Goal: Task Accomplishment & Management: Use online tool/utility

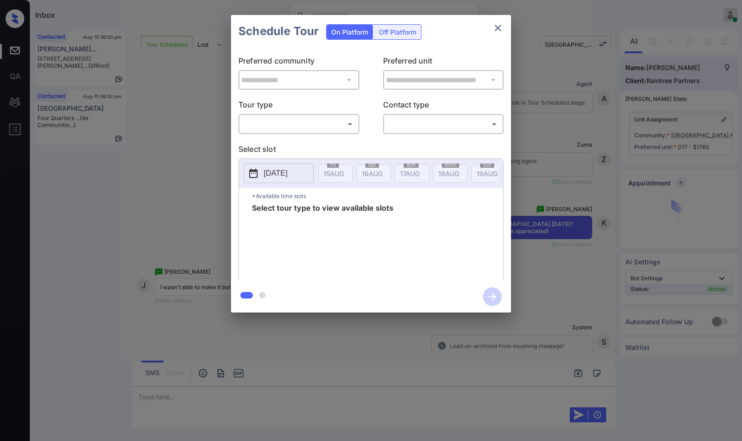
scroll to position [1036, 0]
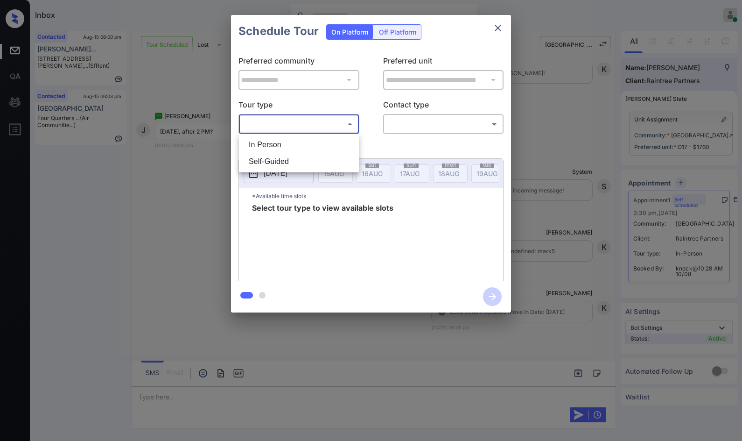
click at [346, 119] on body "Inbox Jezcil Usanastre Online Set yourself offline Set yourself on break Profil…" at bounding box center [371, 220] width 742 height 441
click at [331, 142] on li "In Person" at bounding box center [298, 144] width 115 height 17
type input "********"
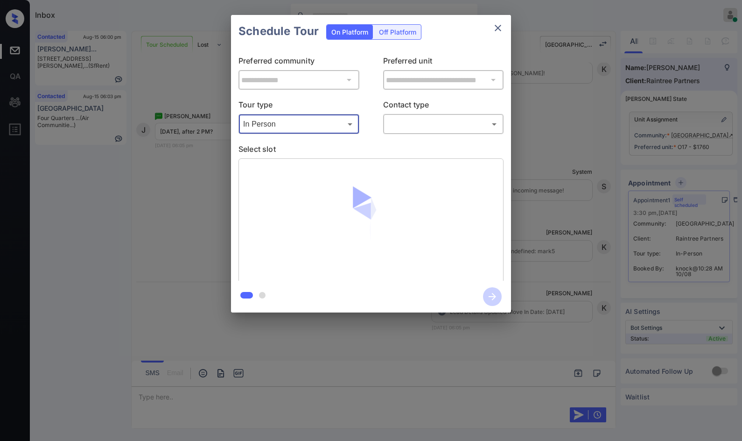
click at [427, 124] on body "Inbox Jezcil Usanastre Online Set yourself offline Set yourself on break Profil…" at bounding box center [371, 220] width 742 height 441
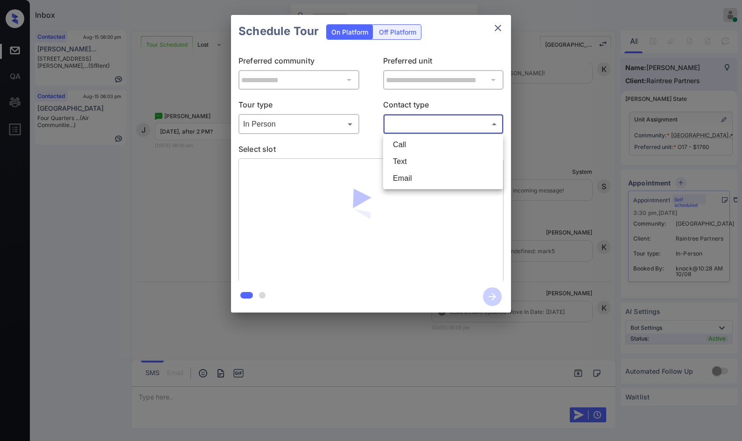
click at [421, 157] on li "Text" at bounding box center [443, 161] width 115 height 17
type input "****"
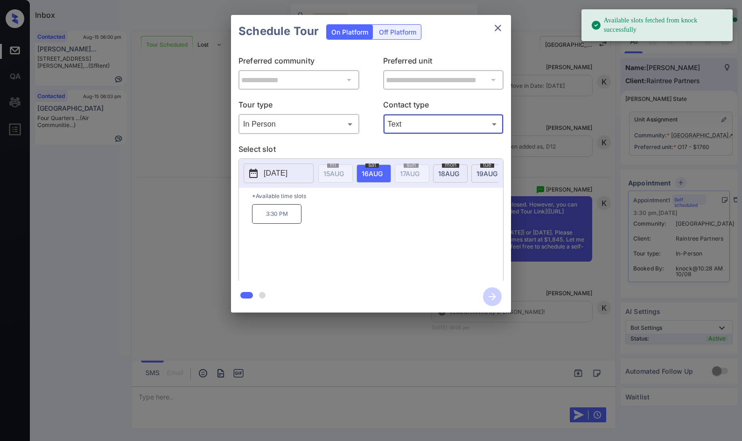
scroll to position [1269, 0]
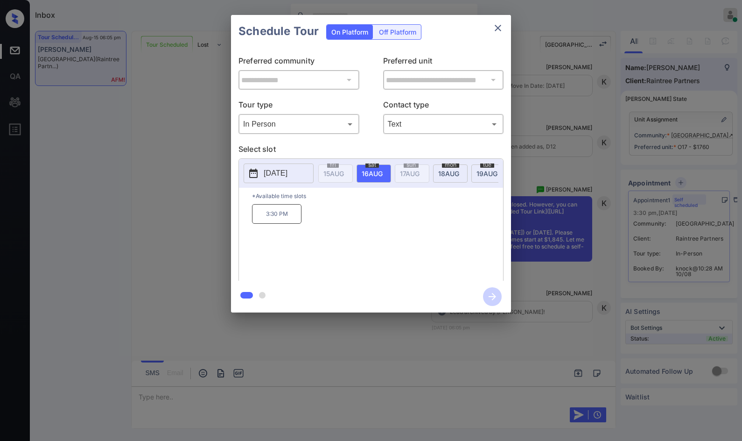
click at [152, 106] on div "**********" at bounding box center [371, 163] width 742 height 327
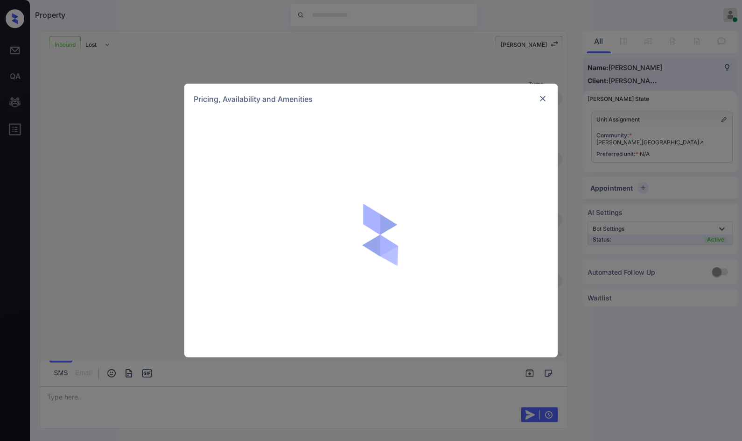
scroll to position [117, 0]
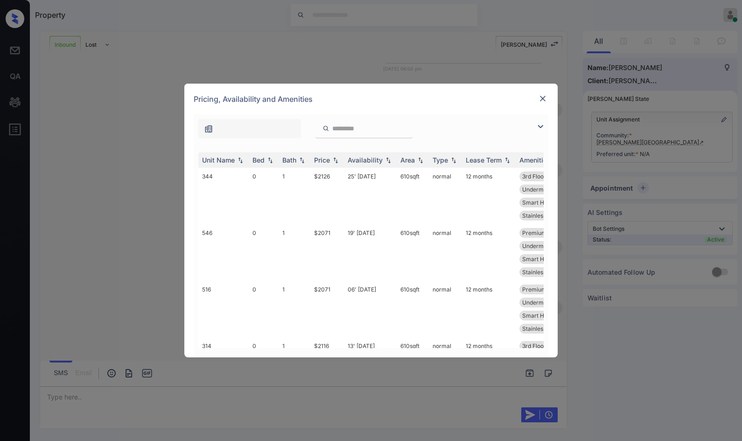
drag, startPoint x: 545, startPoint y: 127, endPoint x: 541, endPoint y: 126, distance: 4.8
click at [545, 127] on img at bounding box center [540, 126] width 11 height 11
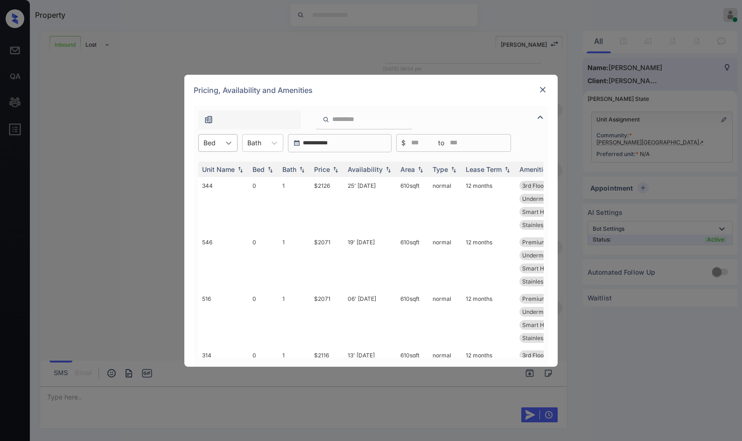
click at [230, 139] on icon at bounding box center [228, 142] width 9 height 9
click at [228, 164] on div "0" at bounding box center [217, 165] width 39 height 17
click at [332, 170] on img at bounding box center [335, 169] width 9 height 7
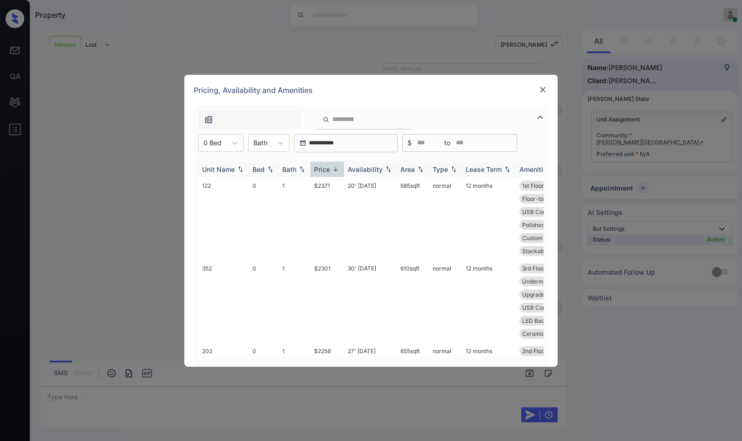
click at [332, 170] on img at bounding box center [335, 169] width 9 height 7
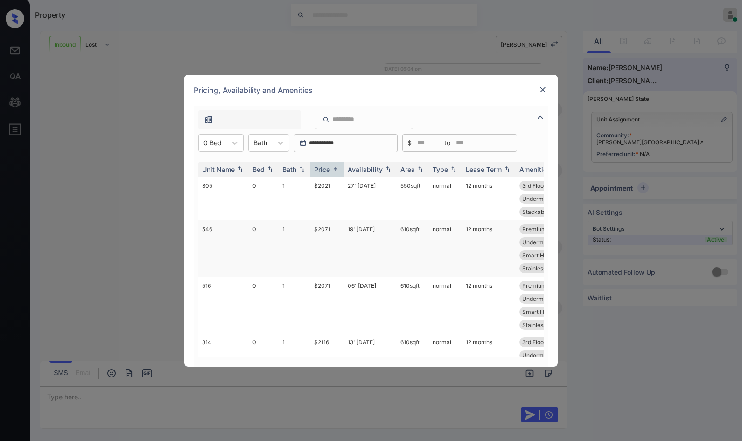
click at [374, 228] on td "19' [DATE]" at bounding box center [370, 248] width 53 height 56
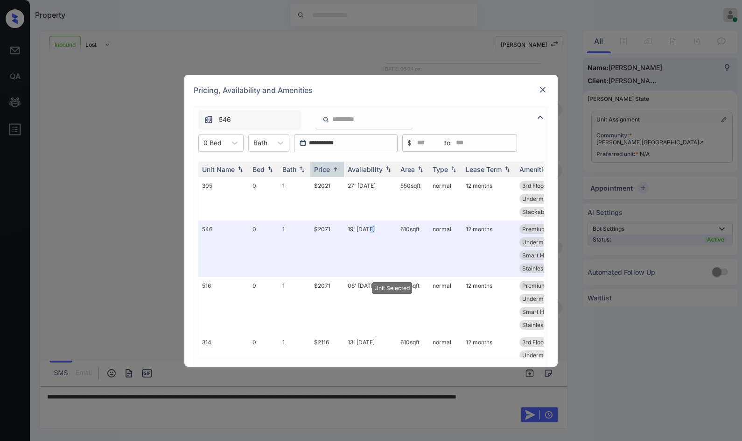
click at [544, 90] on img at bounding box center [542, 89] width 9 height 9
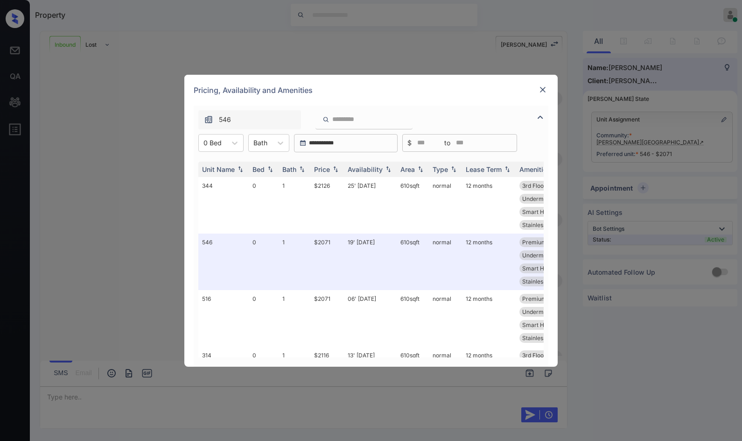
click at [549, 88] on div "Pricing, Availability and Amenities" at bounding box center [371, 90] width 374 height 31
click at [543, 93] on img at bounding box center [542, 89] width 9 height 9
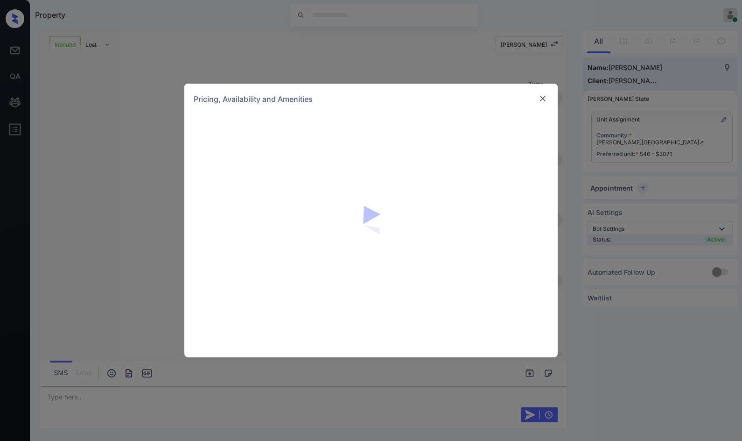
scroll to position [239, 0]
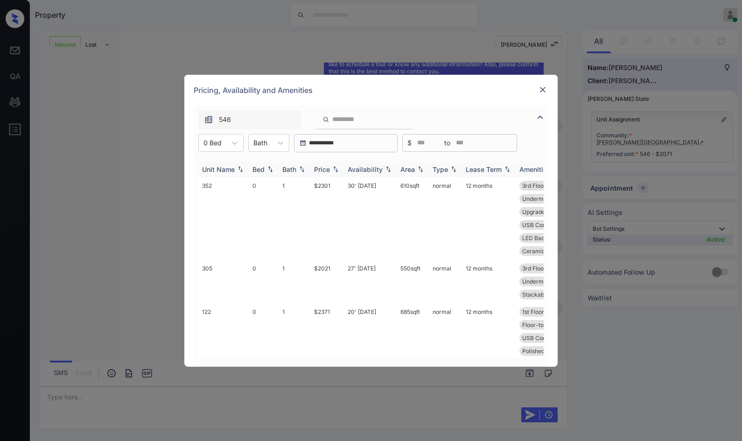
click at [338, 169] on img at bounding box center [335, 169] width 9 height 7
click at [337, 169] on img at bounding box center [335, 169] width 9 height 7
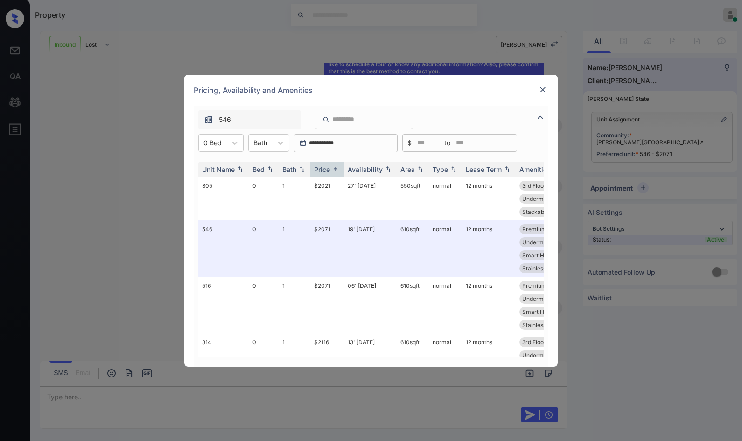
click at [548, 89] on div at bounding box center [542, 89] width 11 height 11
